Goal: Information Seeking & Learning: Find contact information

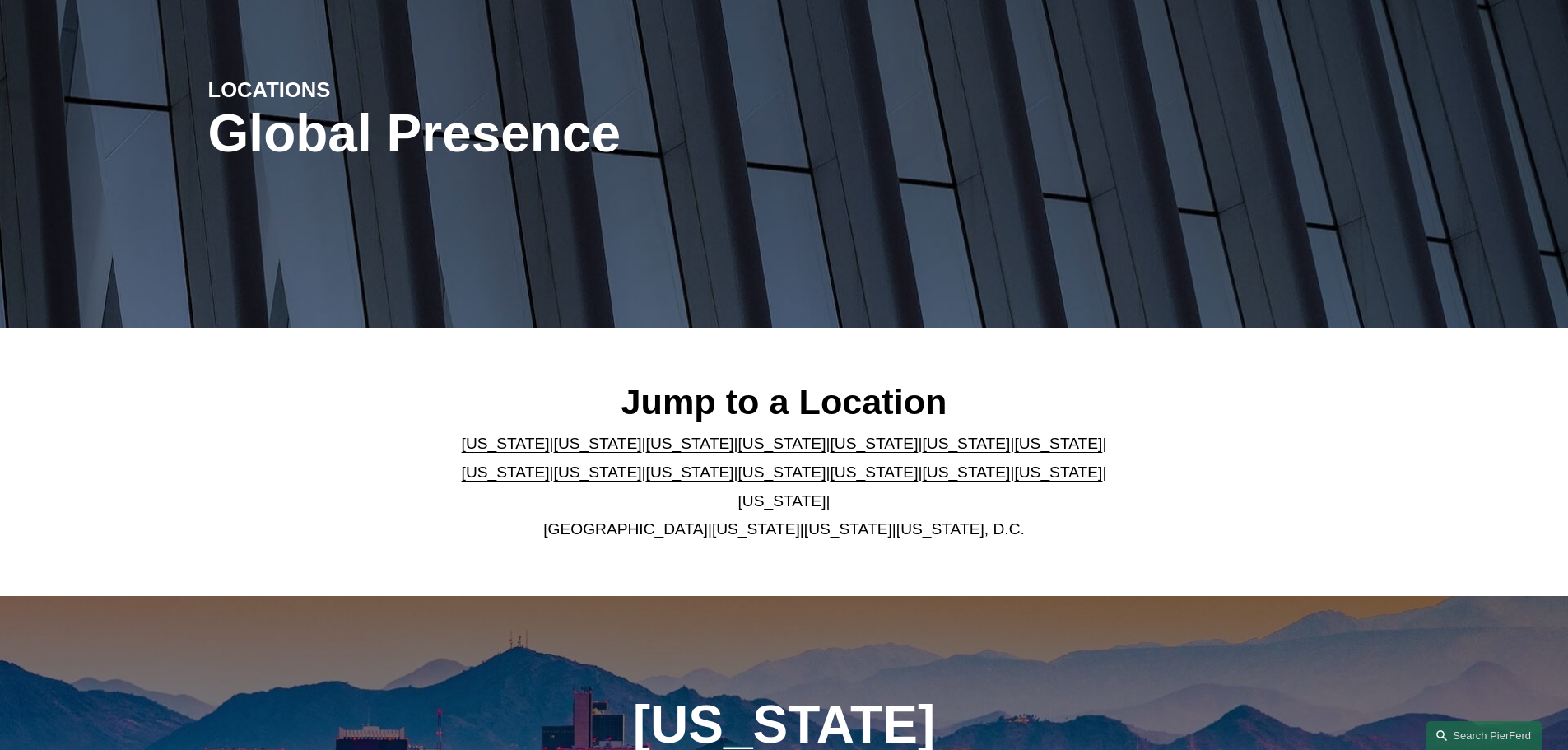
click at [830, 452] on link "[US_STATE]" at bounding box center [873, 443] width 88 height 17
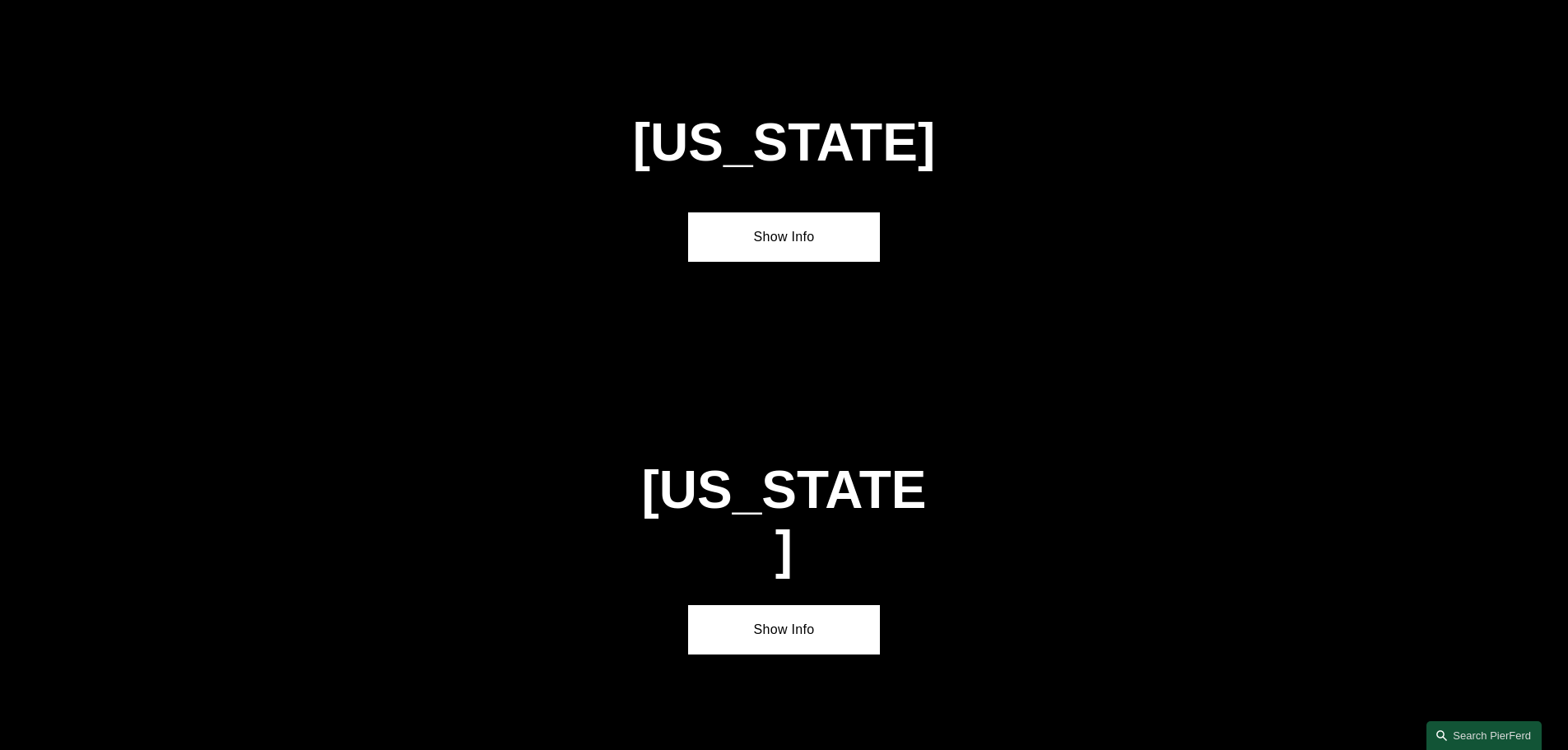
scroll to position [2134, 0]
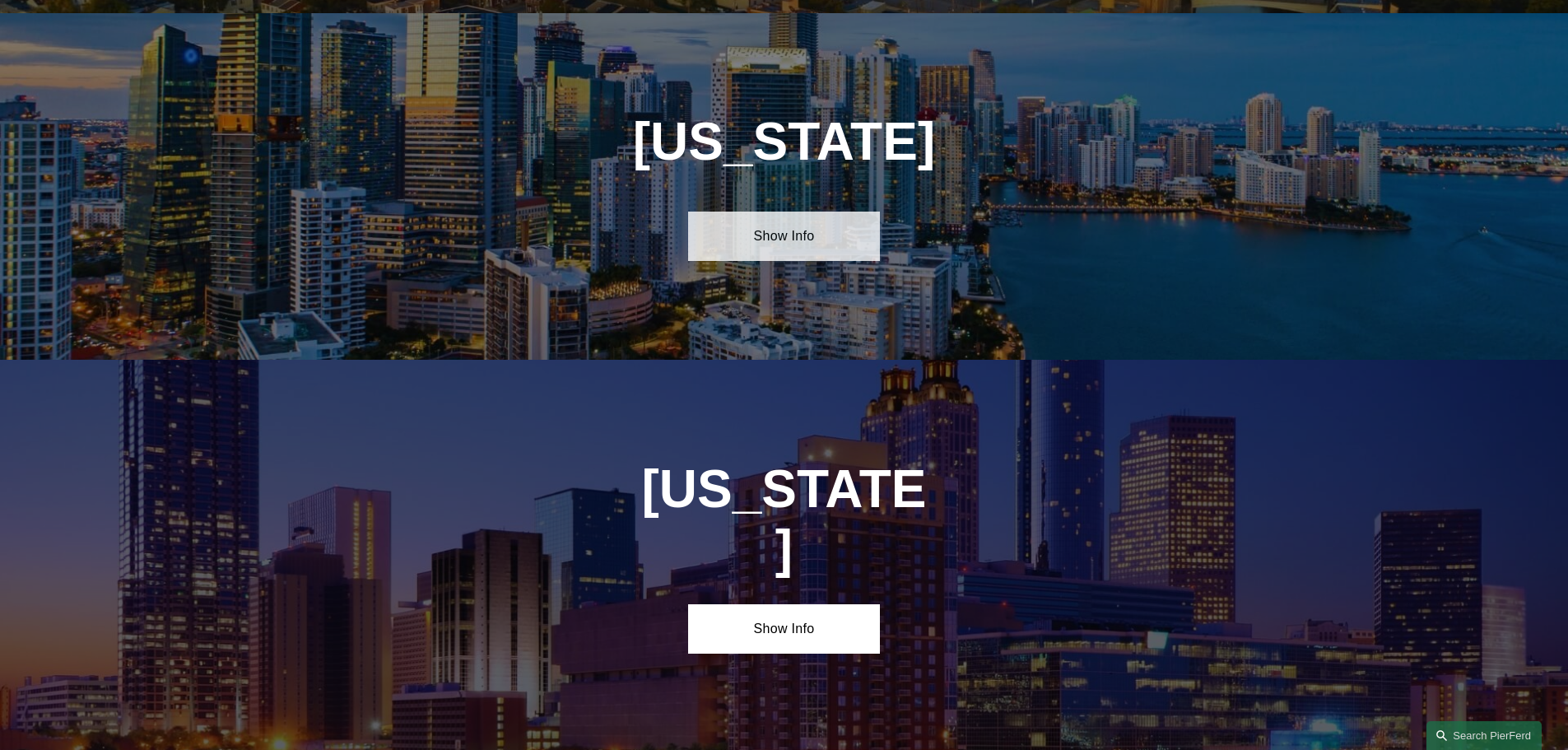
click at [781, 240] on link "Show Info" at bounding box center [784, 235] width 191 height 49
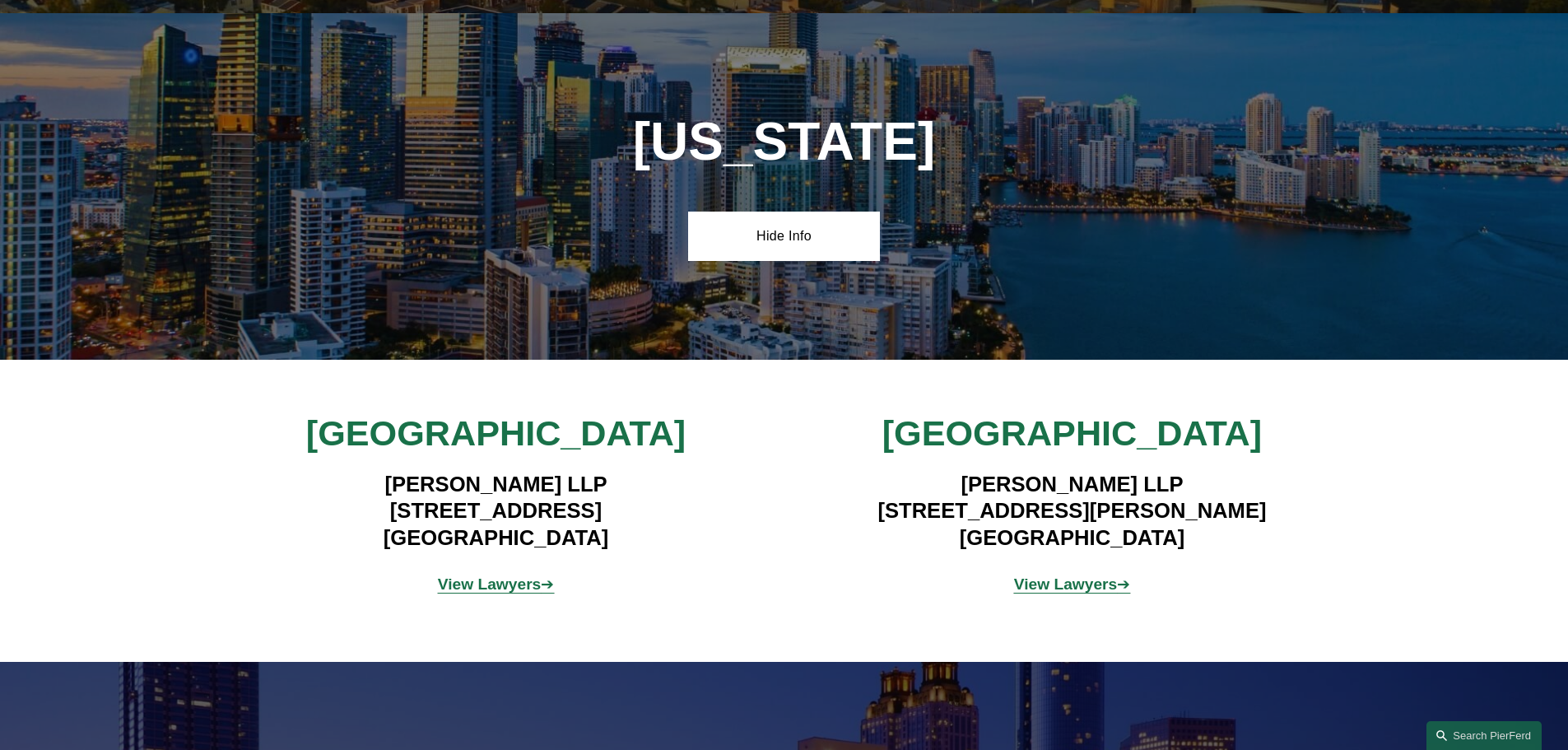
click at [499, 575] on strong "View Lawyers" at bounding box center [490, 584] width 103 height 17
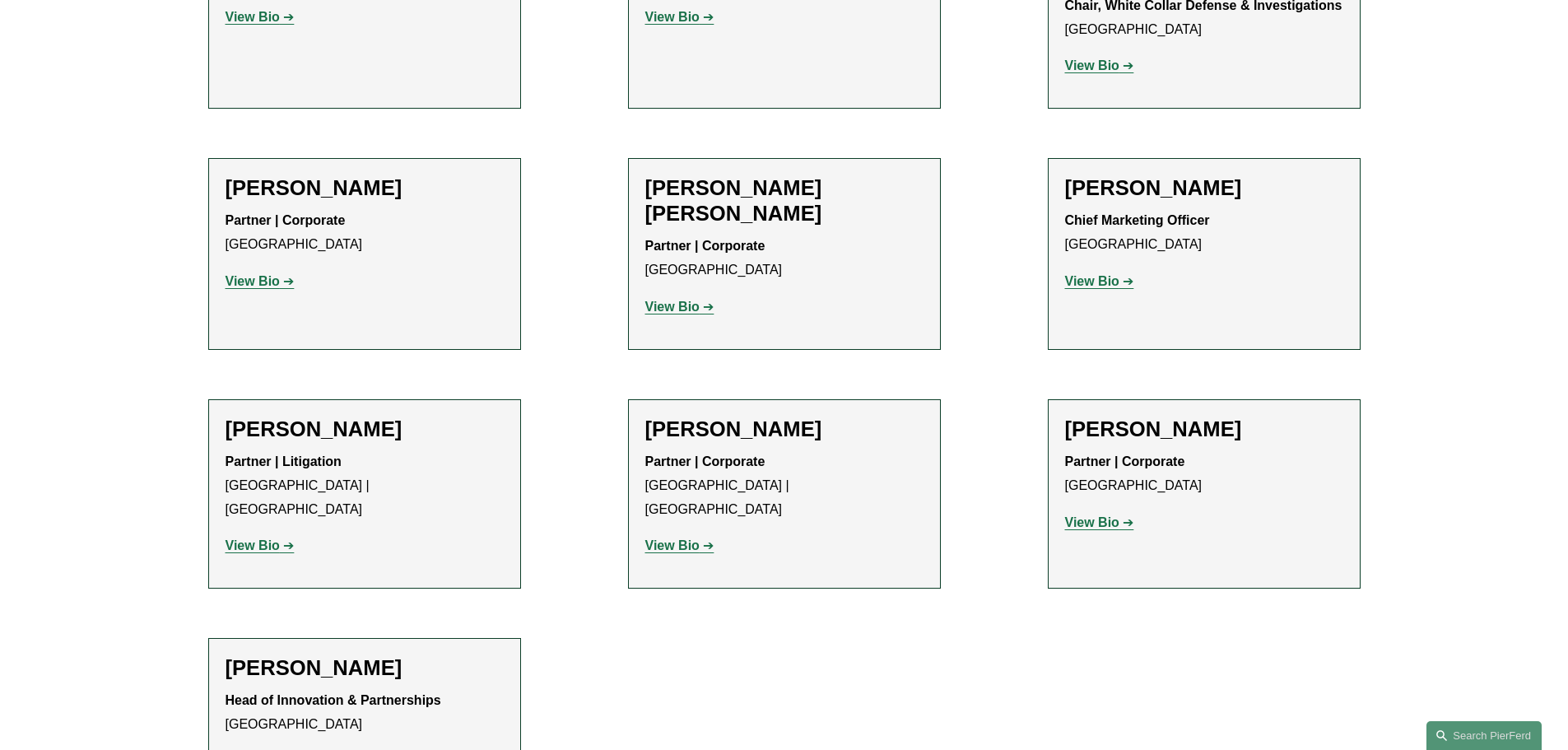
scroll to position [823, 0]
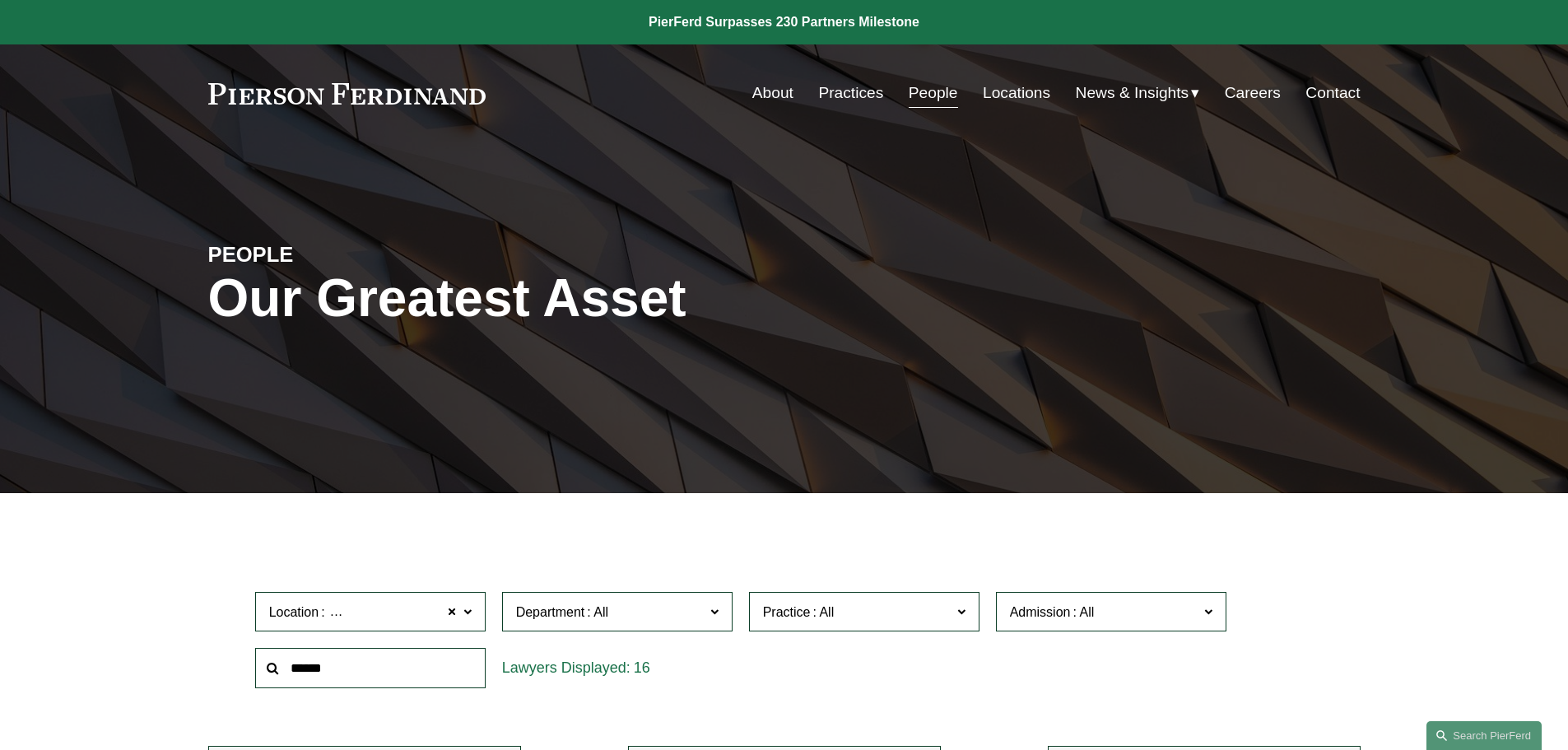
click at [1007, 94] on link "Locations" at bounding box center [1016, 93] width 67 height 31
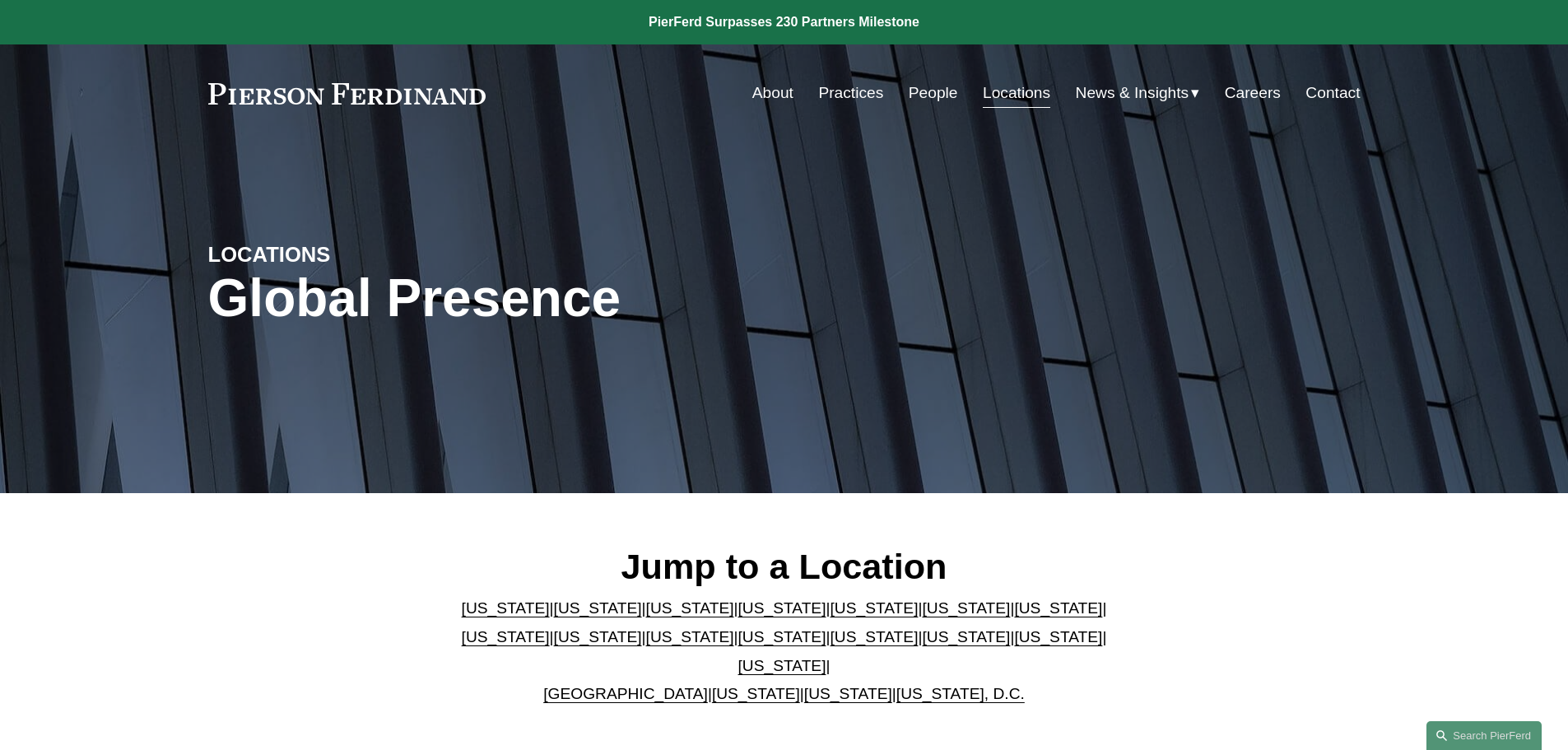
click at [829, 616] on link "[US_STATE]" at bounding box center [873, 608] width 88 height 17
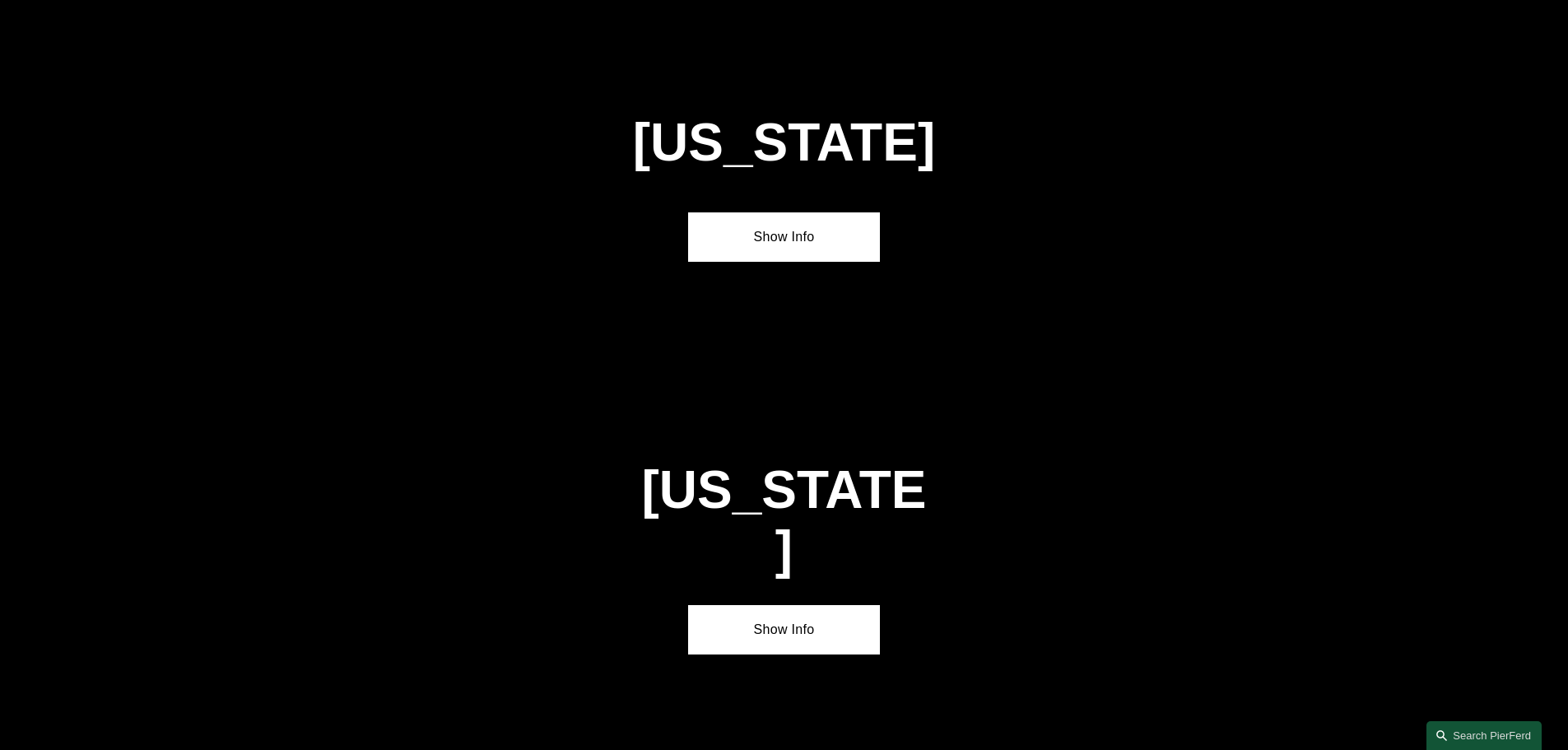
scroll to position [2134, 0]
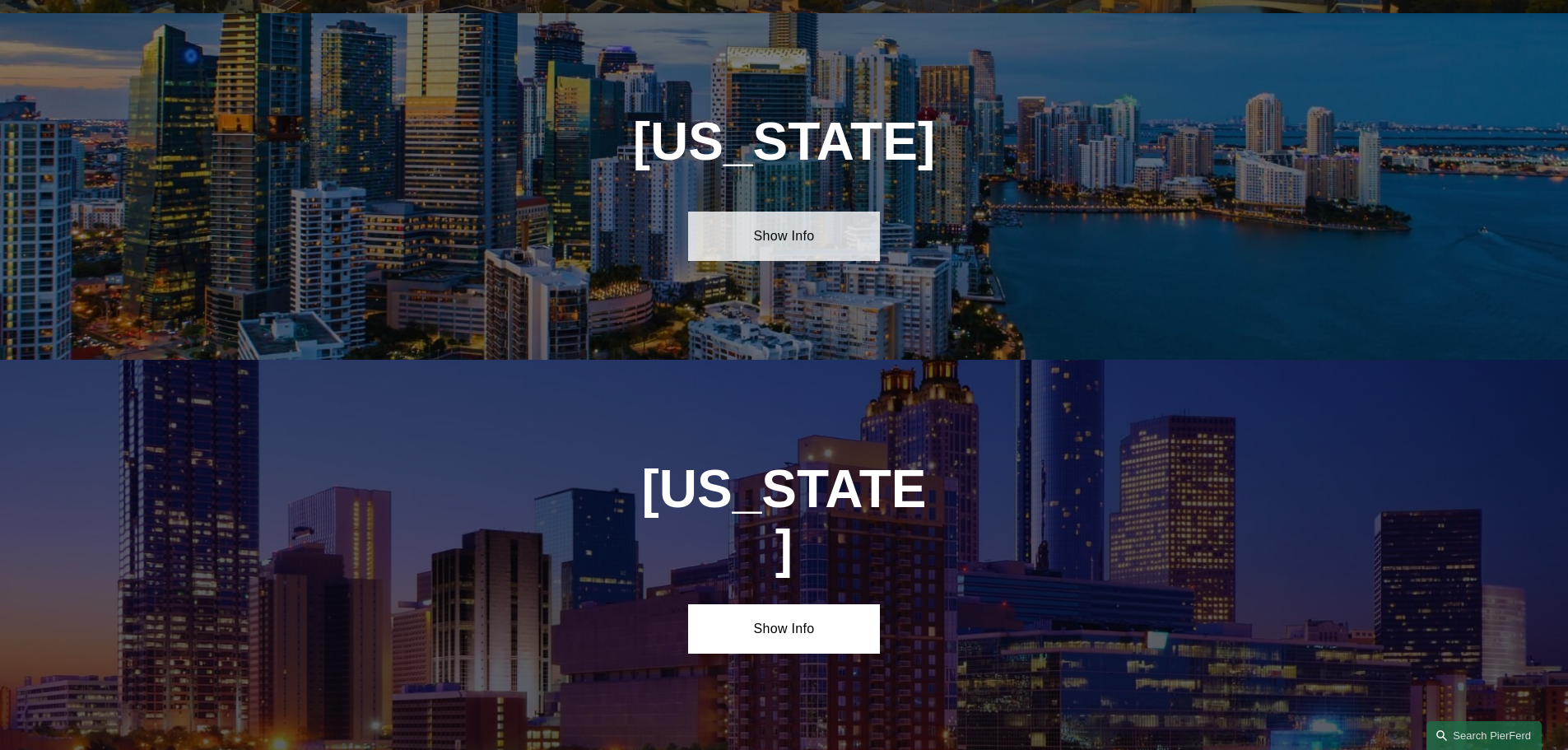
click at [749, 223] on link "Show Info" at bounding box center [784, 235] width 191 height 49
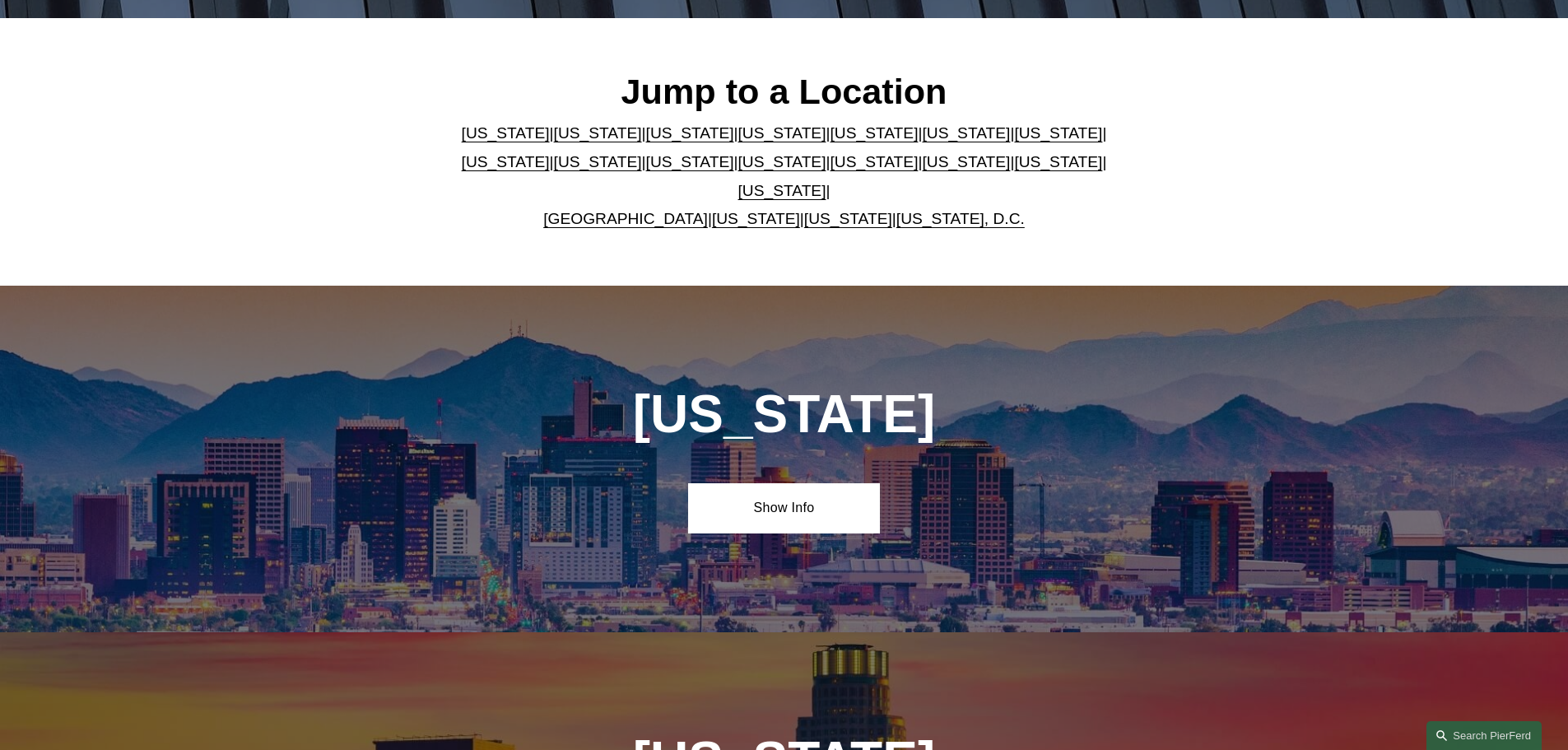
scroll to position [406, 0]
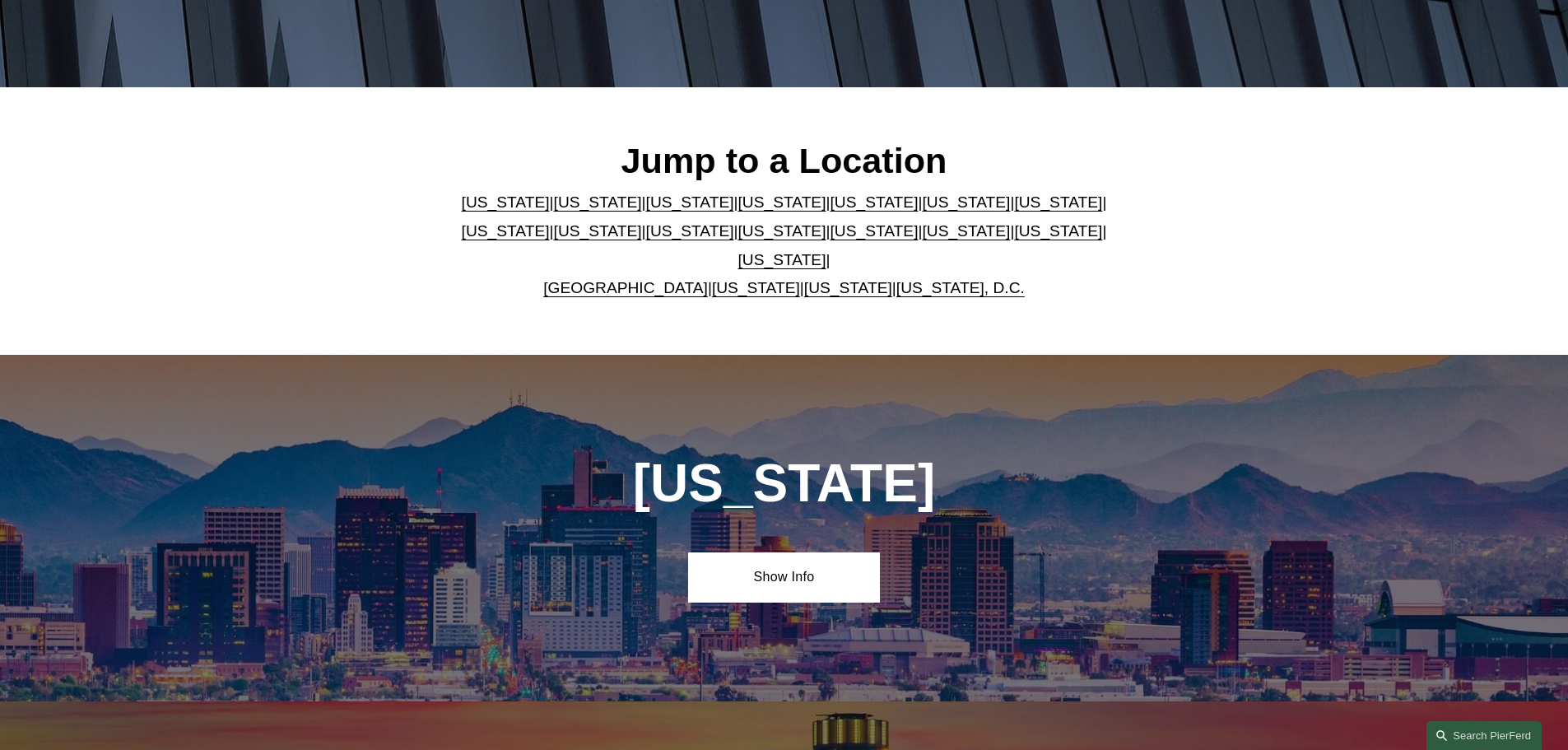
click at [690, 247] on p "Arizona | California | Colorado | Delaware | Florida | Georgia | Illinois | Mas…" at bounding box center [784, 246] width 672 height 114
click at [738, 240] on link "[US_STATE]" at bounding box center [782, 231] width 88 height 17
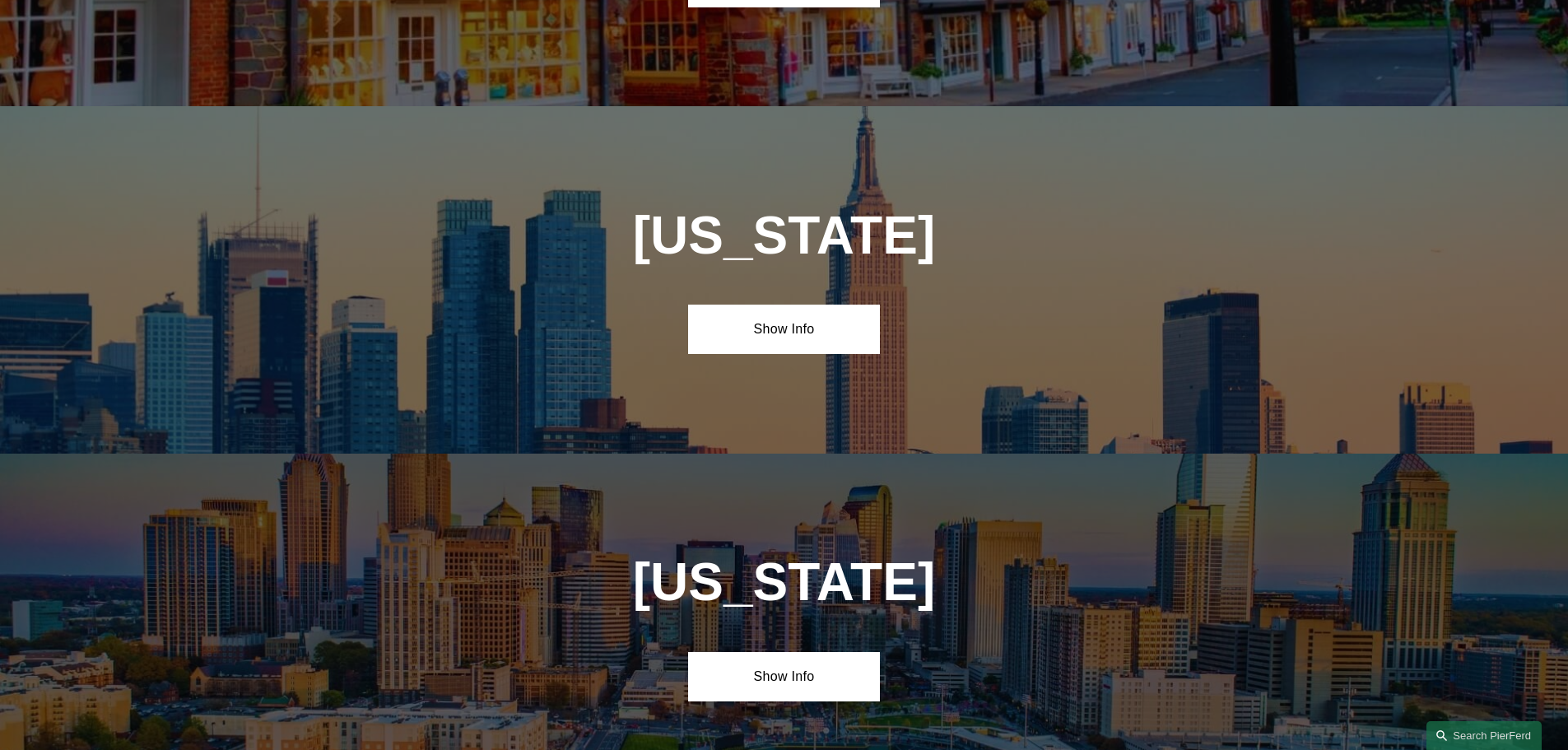
scroll to position [4516, 0]
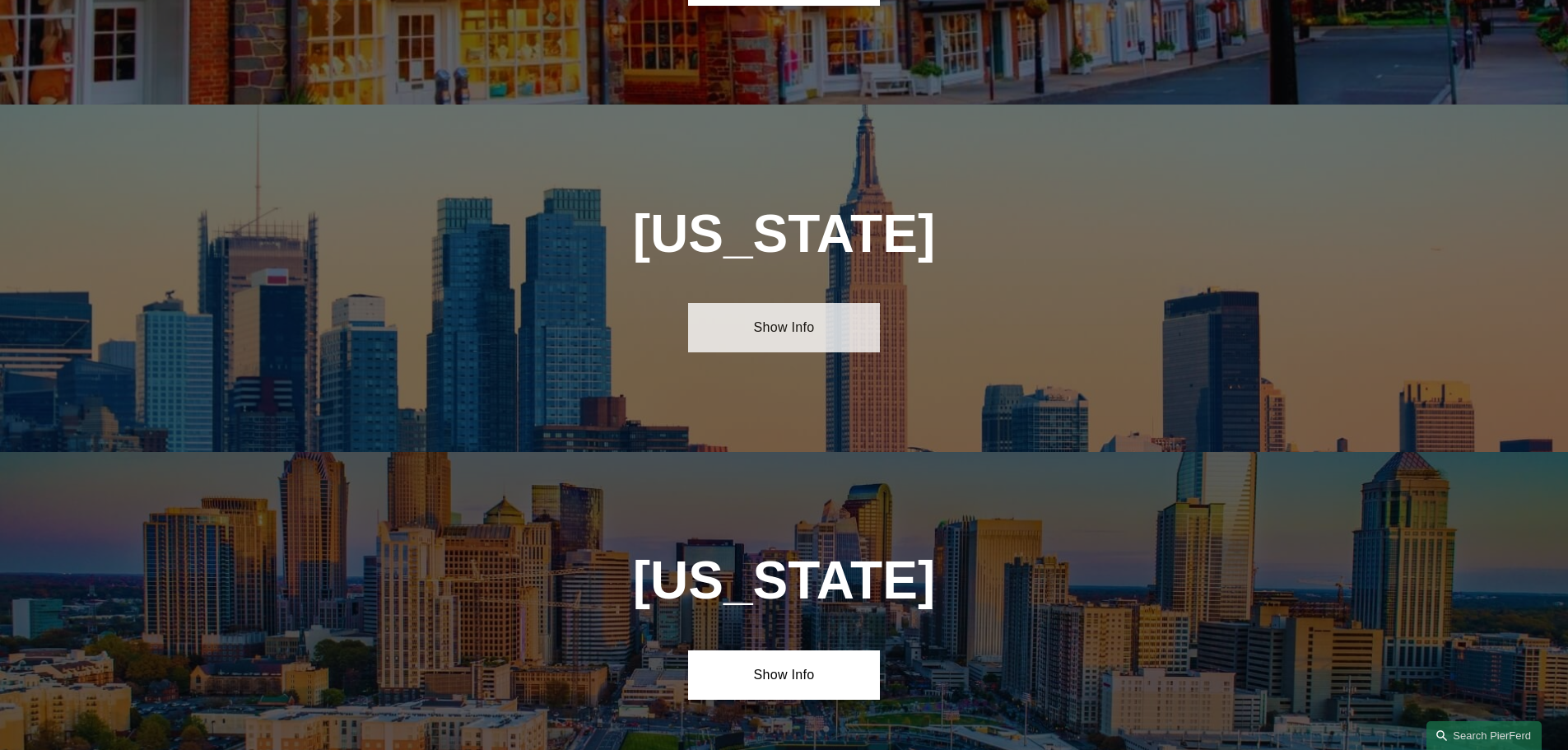
click at [748, 303] on link "Show Info" at bounding box center [784, 327] width 191 height 49
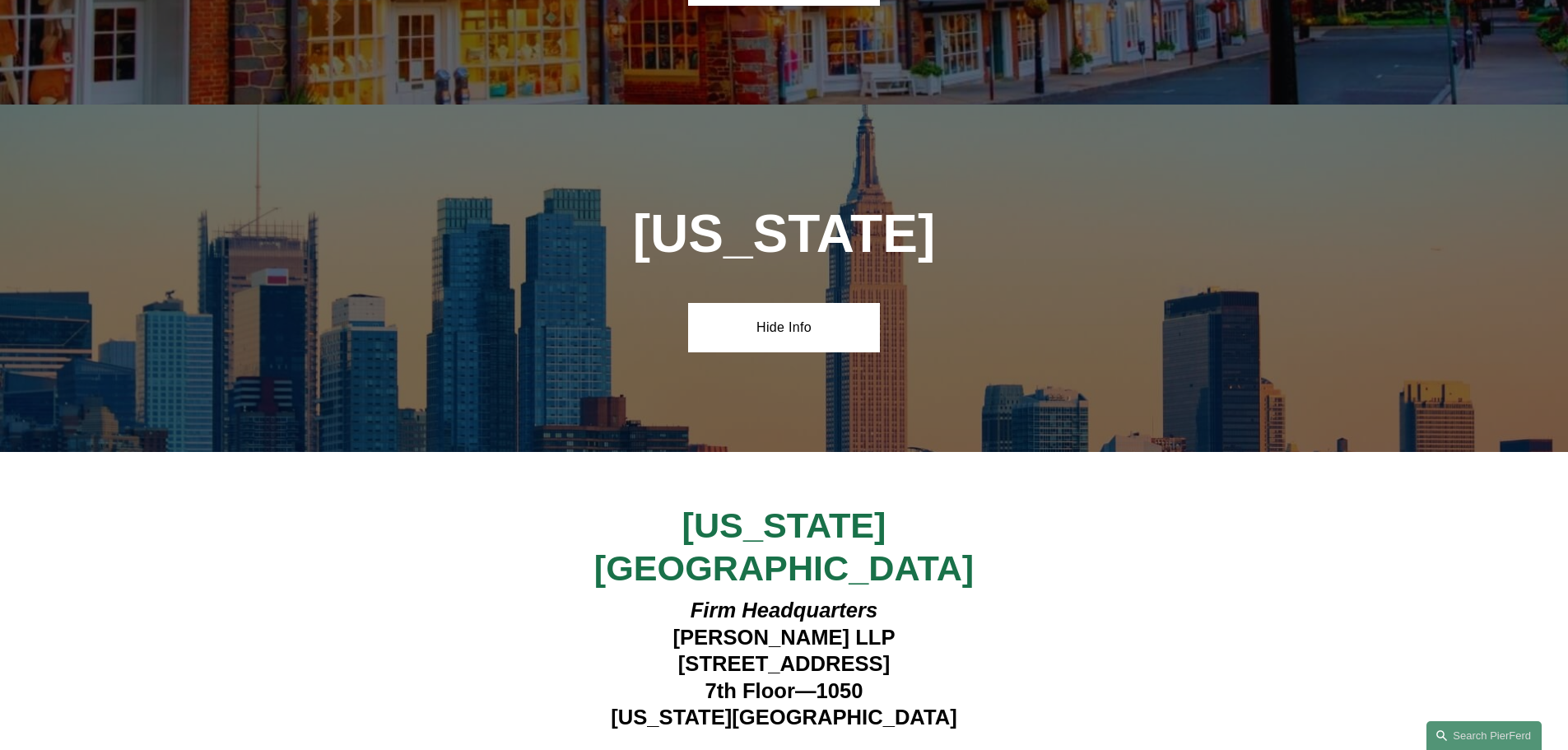
click at [770, 749] on strong "View Lawyers" at bounding box center [778, 762] width 103 height 17
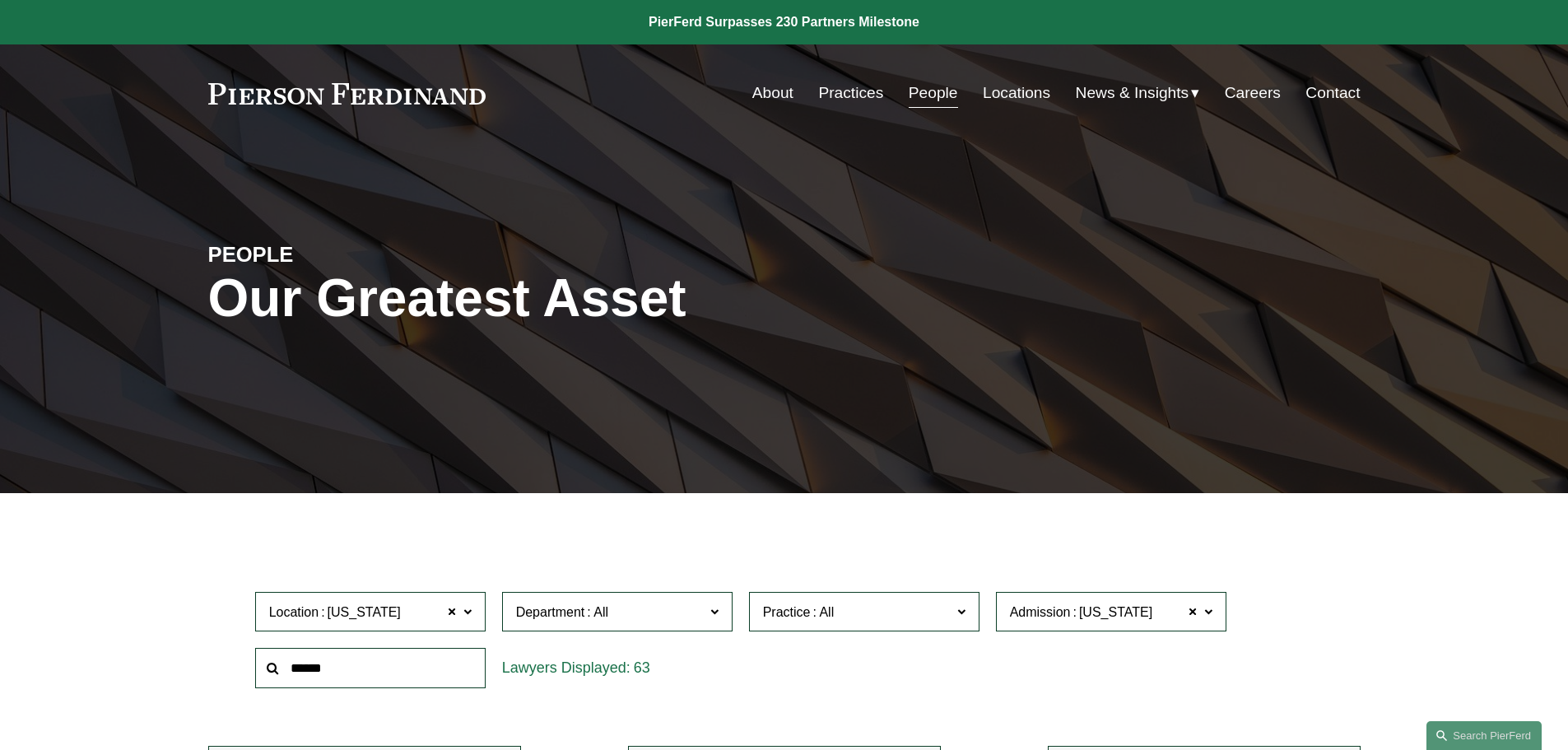
click at [376, 672] on input "text" at bounding box center [370, 667] width 230 height 41
type input "*"
click at [753, 89] on link "About" at bounding box center [773, 93] width 41 height 31
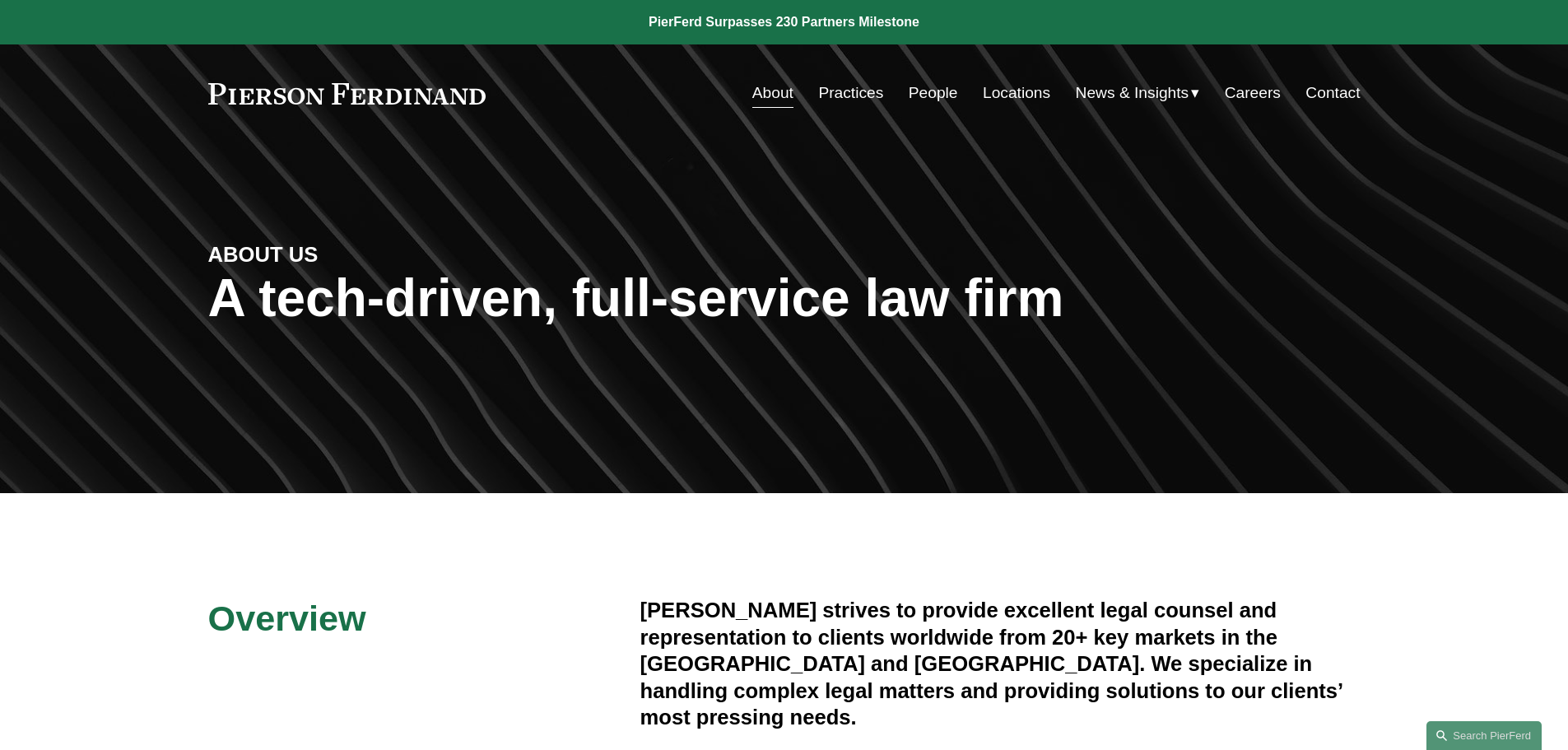
click at [1326, 82] on link "Contact" at bounding box center [1332, 93] width 54 height 31
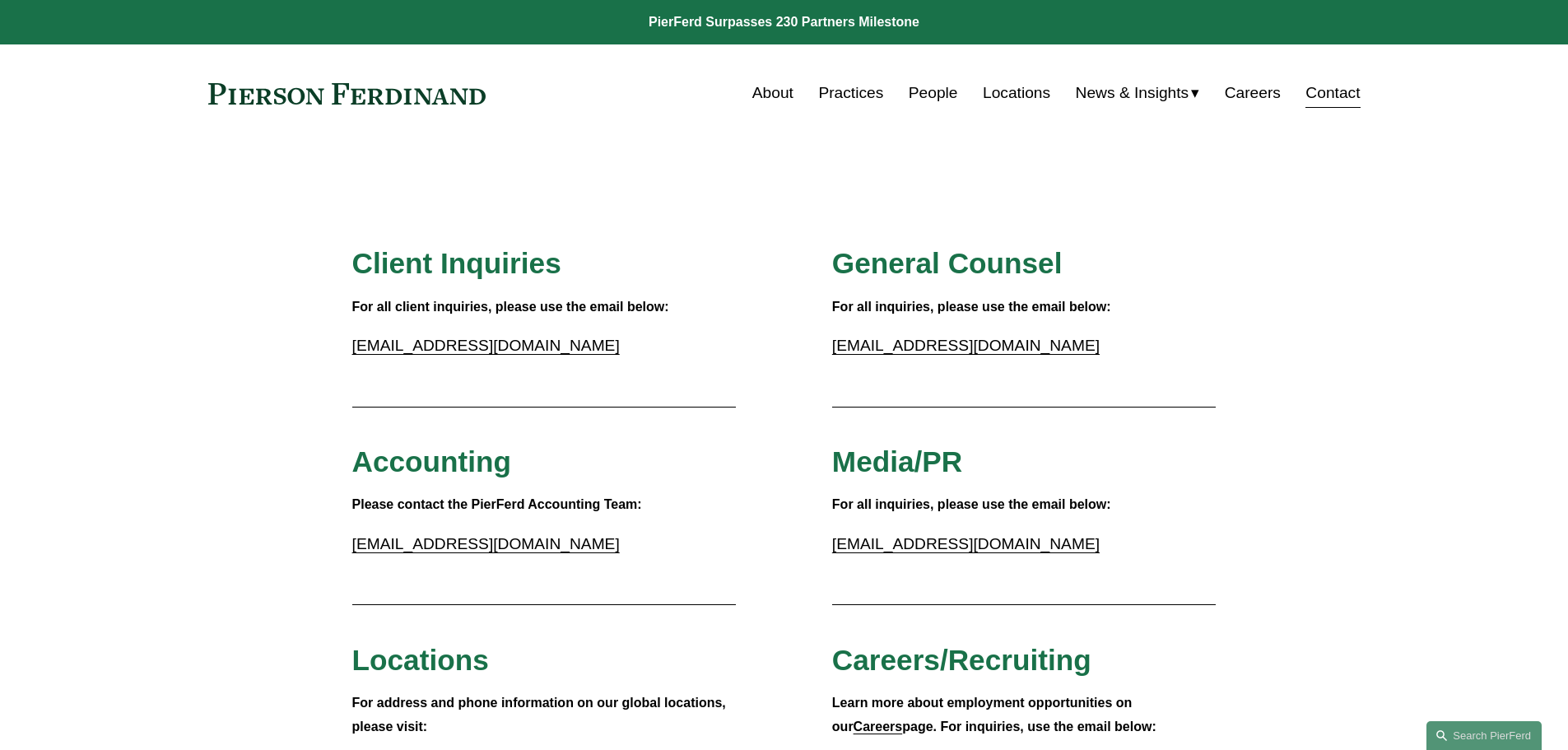
click at [928, 93] on link "People" at bounding box center [933, 93] width 49 height 31
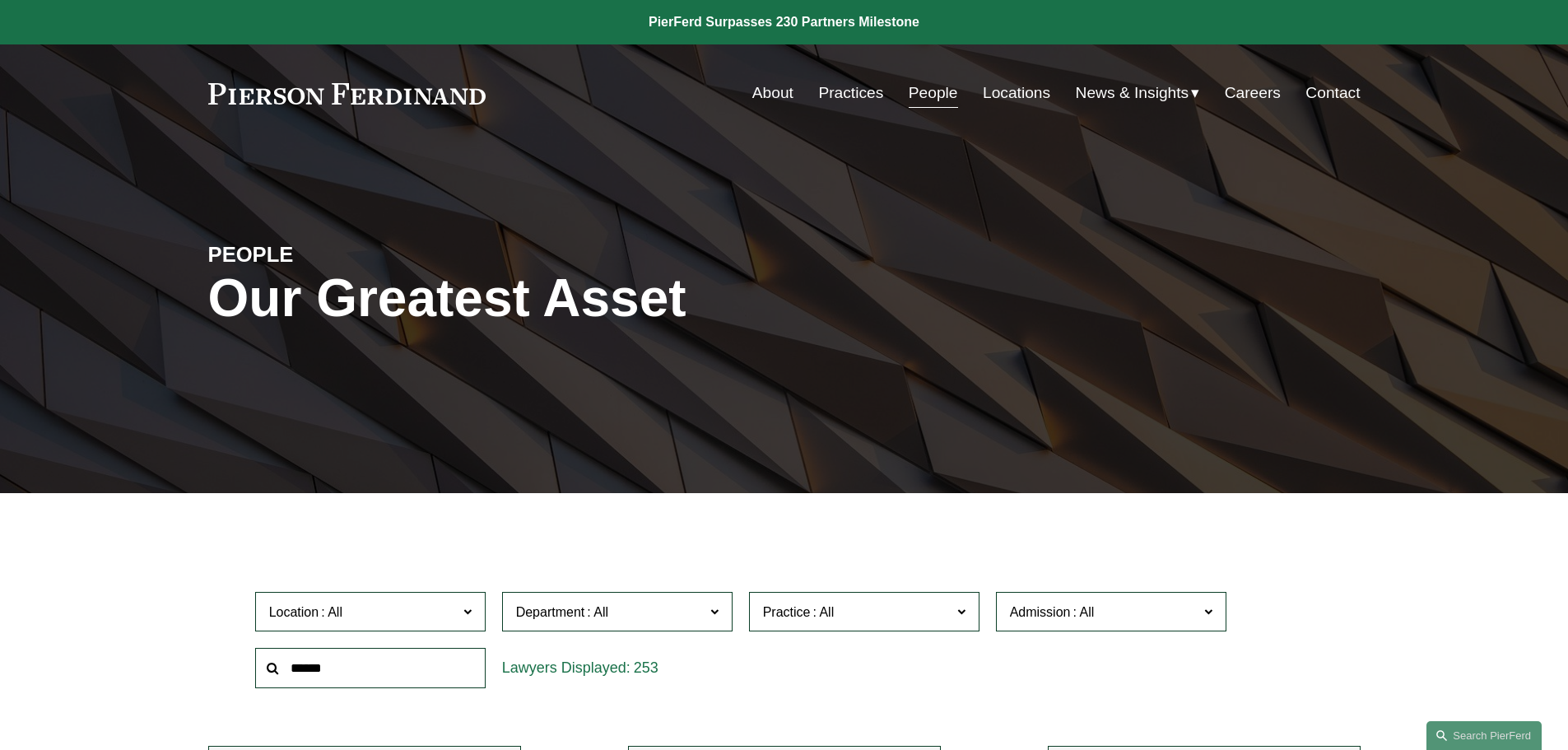
click at [409, 670] on input "text" at bounding box center [370, 667] width 230 height 41
type input "****"
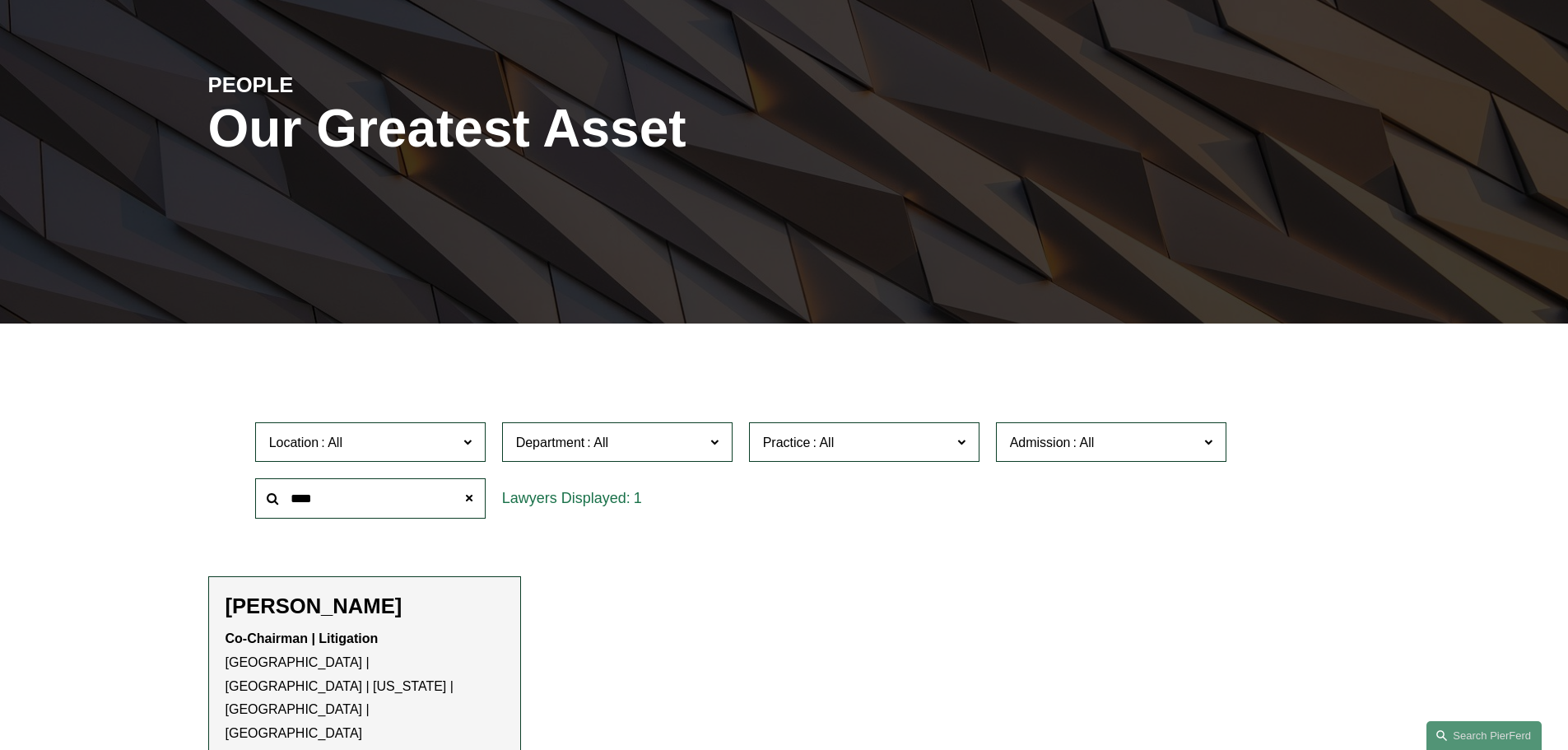
scroll to position [411, 0]
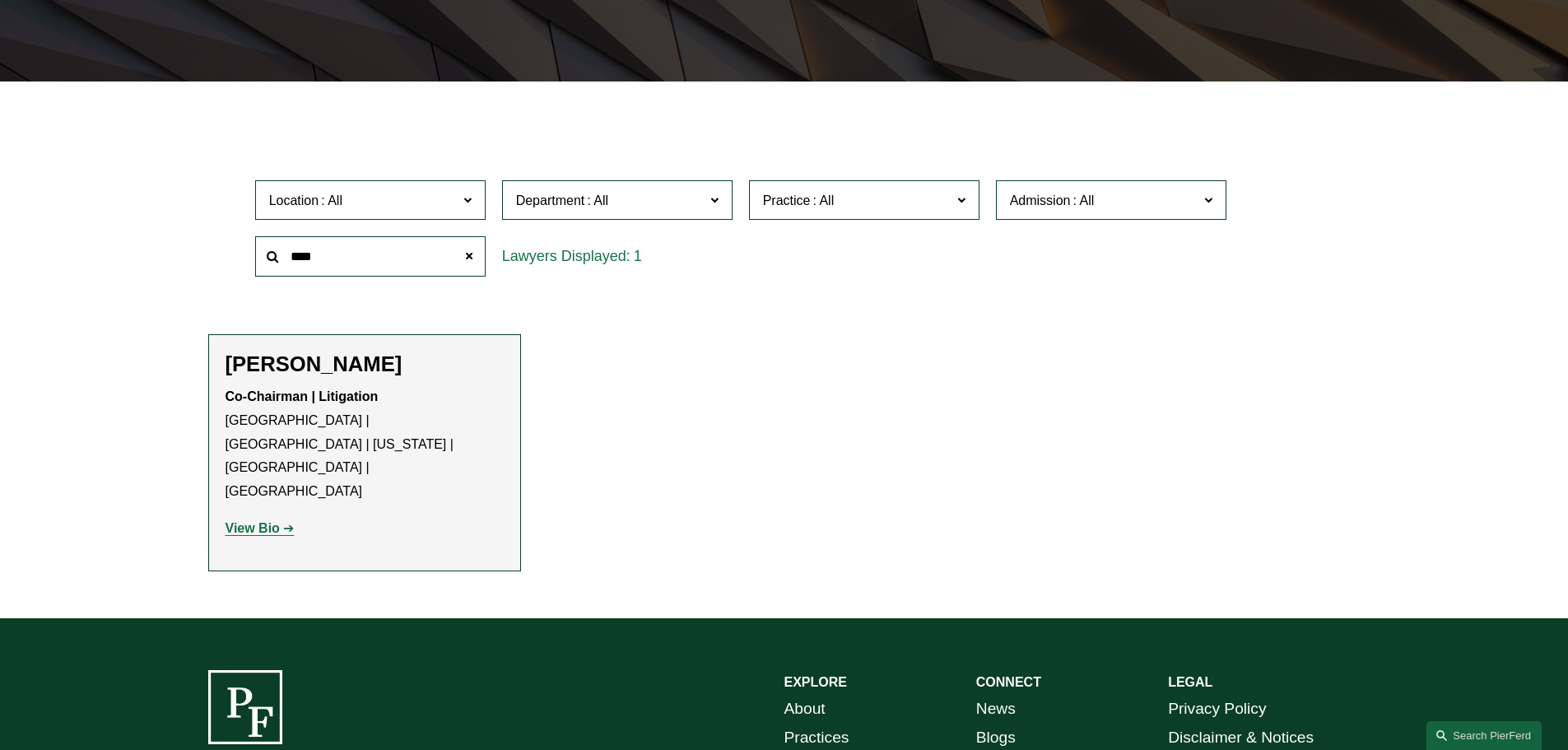
click at [780, 460] on ul "Filter Location All [GEOGRAPHIC_DATA] [GEOGRAPHIC_DATA] [GEOGRAPHIC_DATA] [GEOG…" at bounding box center [783, 347] width 1246 height 448
